Goal: Task Accomplishment & Management: Manage account settings

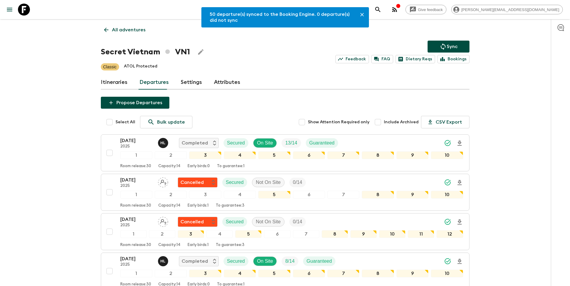
click at [134, 31] on p "All adventures" at bounding box center [128, 29] width 33 height 7
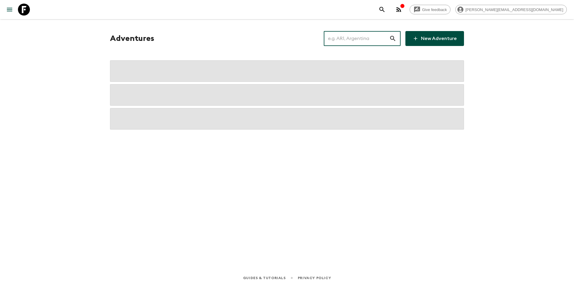
click at [356, 41] on input "text" at bounding box center [356, 38] width 65 height 17
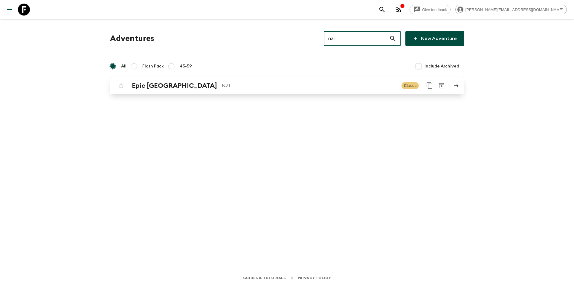
type input "nz1"
click at [253, 92] on link "Epic New Zealand NZ1 Classic" at bounding box center [287, 85] width 354 height 17
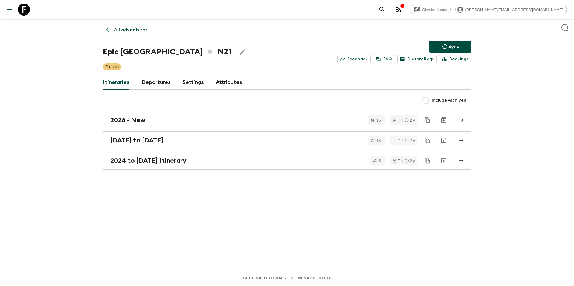
click at [162, 83] on link "Departures" at bounding box center [155, 82] width 29 height 14
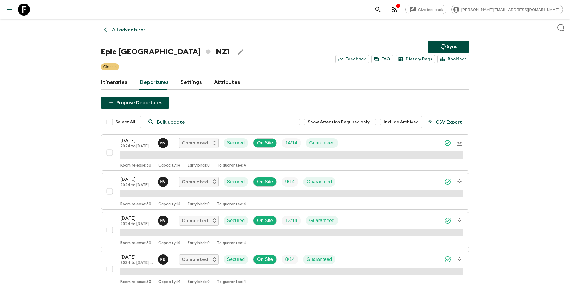
scroll to position [620, 0]
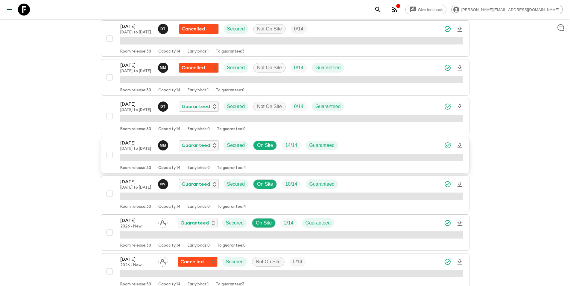
click at [360, 147] on div "[DATE] [DATE] to [DATE] M M Guaranteed Secured On Site 14 / 14 Guaranteed" at bounding box center [291, 146] width 343 height 12
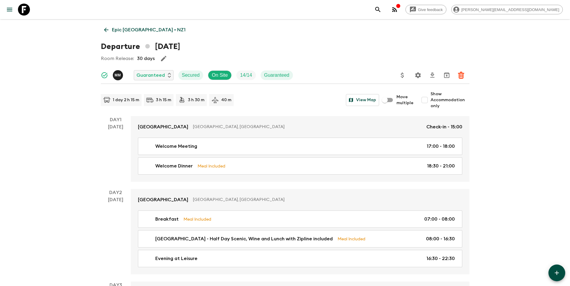
click at [446, 103] on span "Show Accommodation only" at bounding box center [449, 100] width 39 height 18
click at [430, 103] on input "Show Accommodation only" at bounding box center [424, 100] width 12 height 12
checkbox input "true"
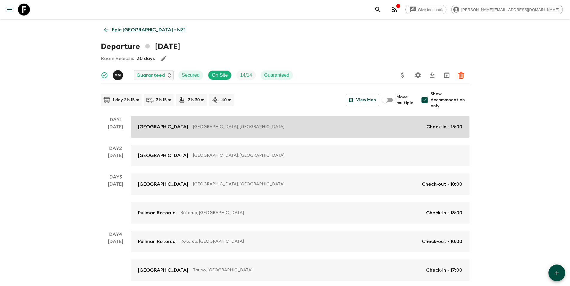
click at [403, 123] on div "[GEOGRAPHIC_DATA], [GEOGRAPHIC_DATA] Check-in - 15:00" at bounding box center [300, 126] width 324 height 7
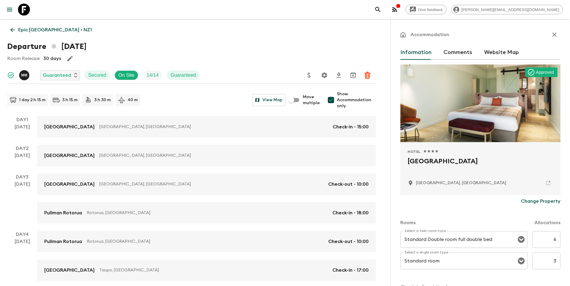
click at [65, 30] on p "Epic [GEOGRAPHIC_DATA] • NZ1" at bounding box center [55, 29] width 74 height 7
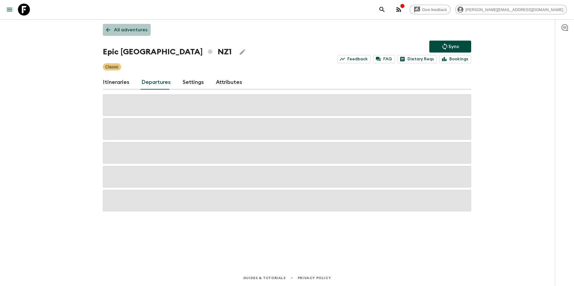
click at [119, 26] on p "All adventures" at bounding box center [130, 29] width 33 height 7
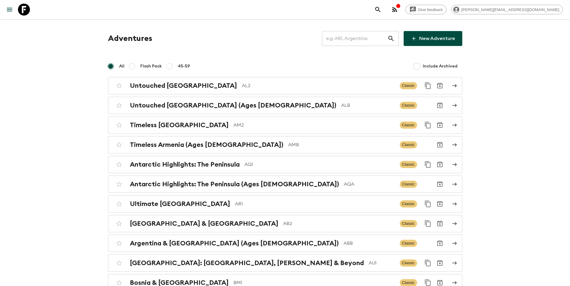
click at [361, 42] on input "text" at bounding box center [354, 38] width 65 height 17
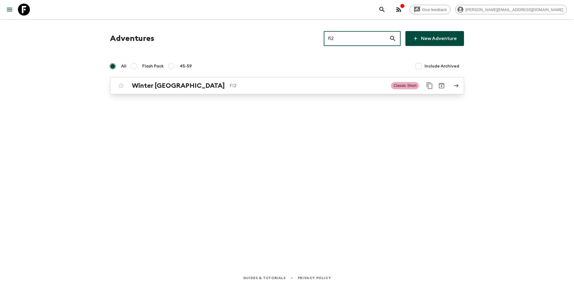
type input "fi2"
click at [272, 88] on p "FI2" at bounding box center [308, 85] width 157 height 7
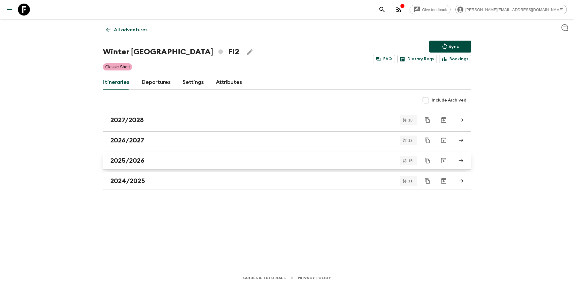
click at [176, 161] on div "2025/2026" at bounding box center [281, 161] width 342 height 8
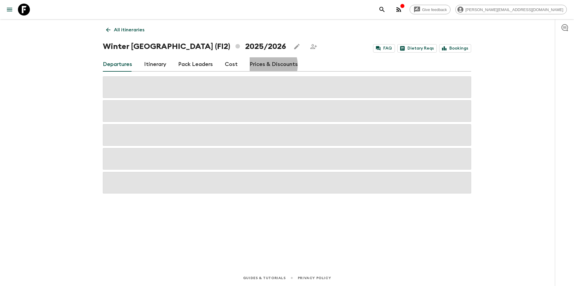
click at [265, 65] on link "Prices & Discounts" at bounding box center [274, 64] width 48 height 14
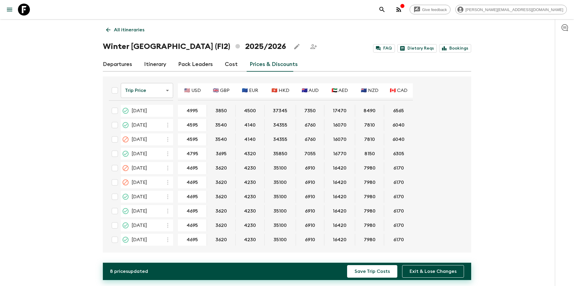
type input "4995"
click at [322, 53] on div "All itineraries Winter [GEOGRAPHIC_DATA] (FI2) 2025/2026 FAQ Dietary Reqs Booki…" at bounding box center [287, 136] width 383 height 234
click at [379, 274] on button "Save Trip Costs" at bounding box center [372, 272] width 50 height 13
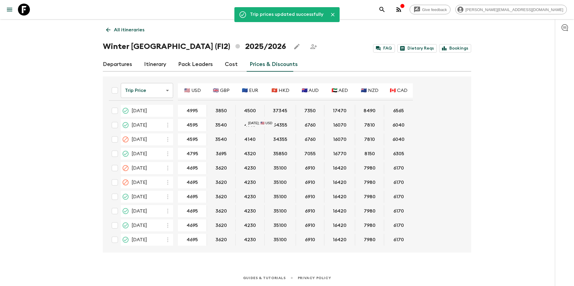
click at [68, 120] on div "Give feedback [PERSON_NAME][EMAIL_ADDRESS][DOMAIN_NAME] Trip prices updated suc…" at bounding box center [287, 143] width 574 height 286
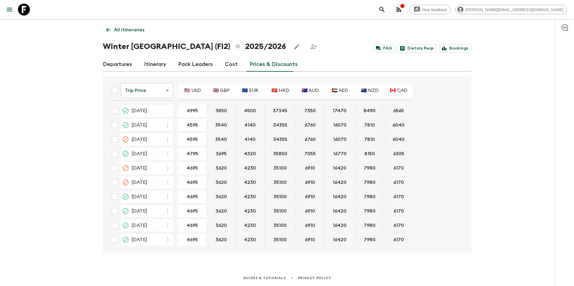
click at [135, 32] on p "All itineraries" at bounding box center [129, 29] width 30 height 7
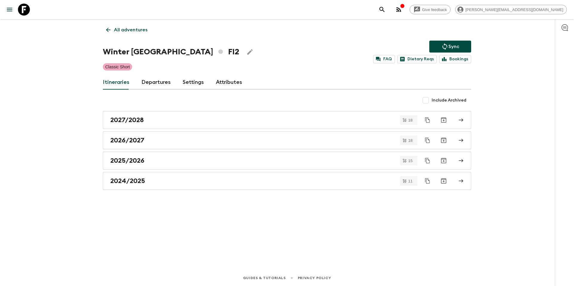
click at [453, 45] on p "Sync" at bounding box center [454, 46] width 11 height 7
